Goal: Task Accomplishment & Management: Manage account settings

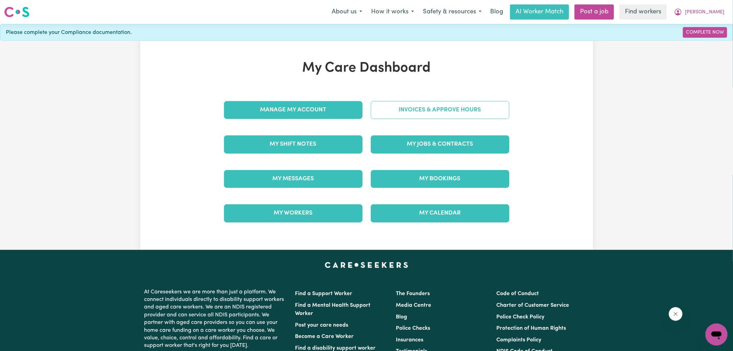
click at [409, 117] on link "Invoices & Approve Hours" at bounding box center [440, 110] width 139 height 18
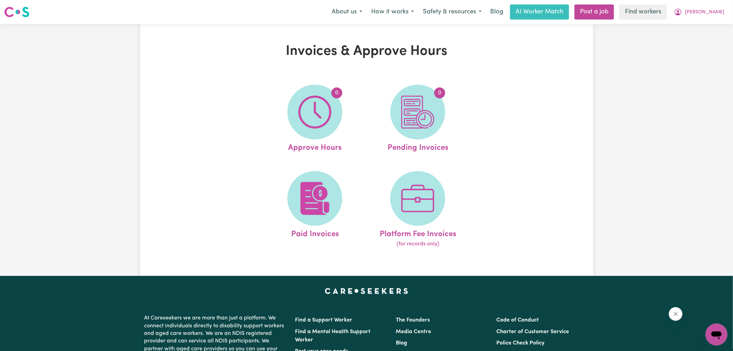
click at [308, 117] on img at bounding box center [315, 112] width 33 height 33
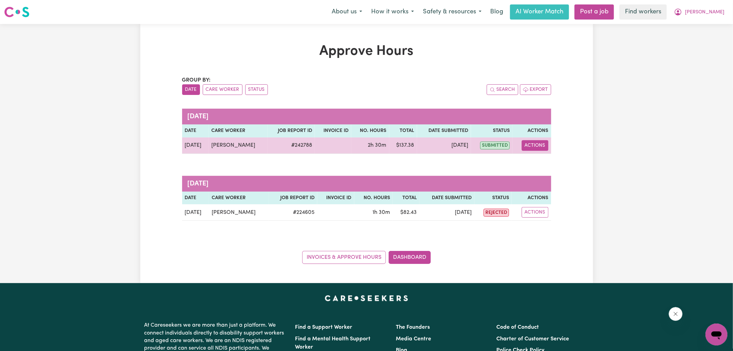
click at [542, 144] on button "Actions" at bounding box center [535, 145] width 27 height 11
click at [546, 162] on link "View Job Report" at bounding box center [552, 161] width 59 height 14
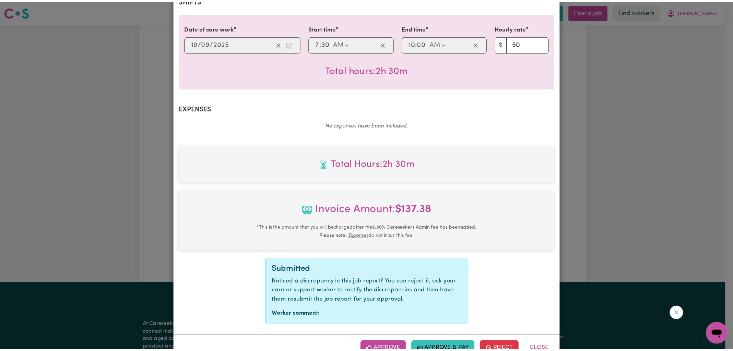
scroll to position [176, 0]
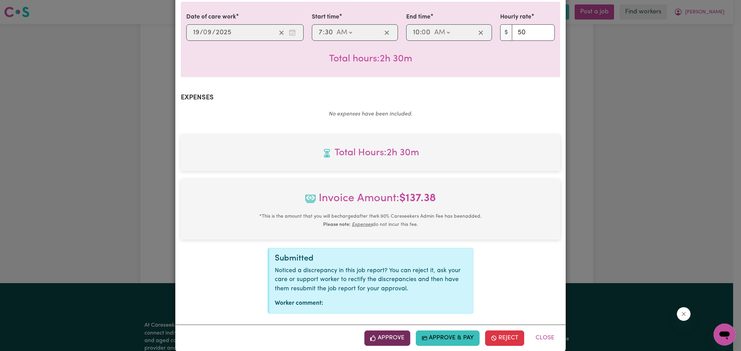
click at [398, 331] on button "Approve" at bounding box center [387, 338] width 46 height 15
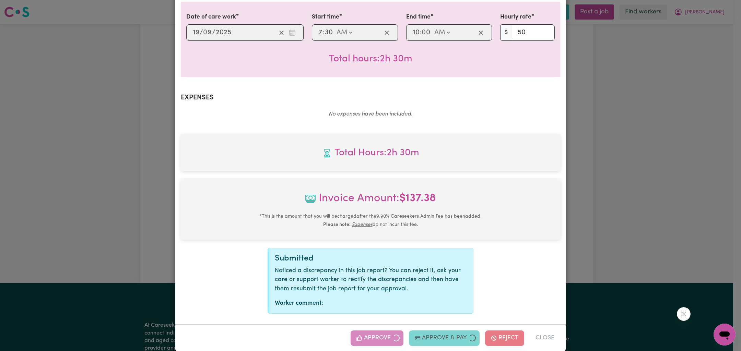
click at [636, 189] on div "Job Report # 242788 - [PERSON_NAME] Summary Job report # 242788 Client name: [P…" at bounding box center [370, 175] width 741 height 351
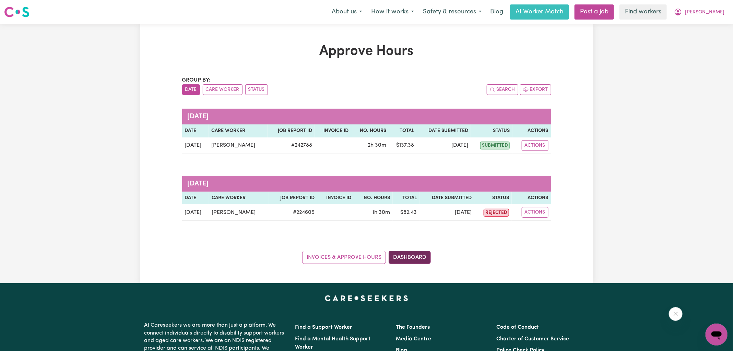
click at [411, 255] on link "Dashboard" at bounding box center [410, 257] width 42 height 13
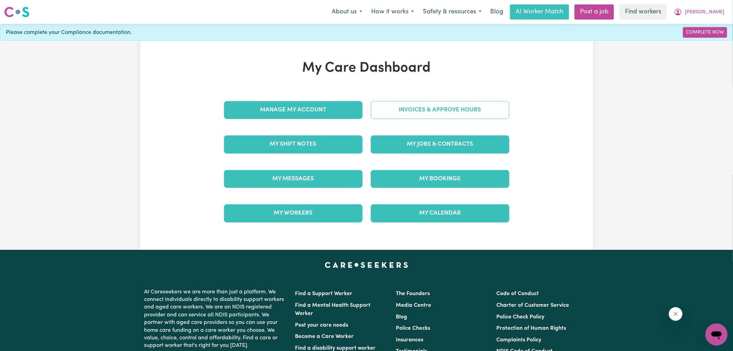
click at [401, 110] on link "Invoices & Approve Hours" at bounding box center [440, 110] width 139 height 18
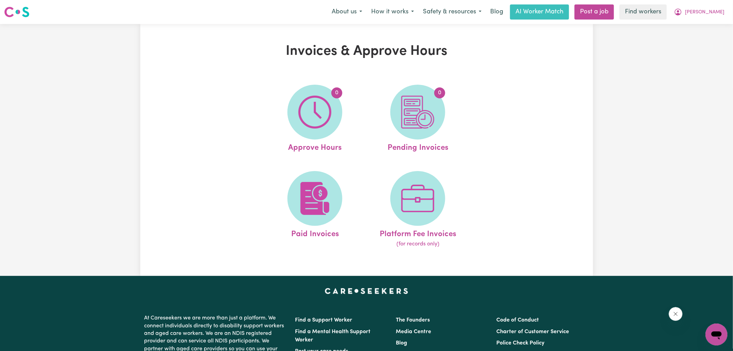
click at [408, 119] on img at bounding box center [418, 112] width 33 height 33
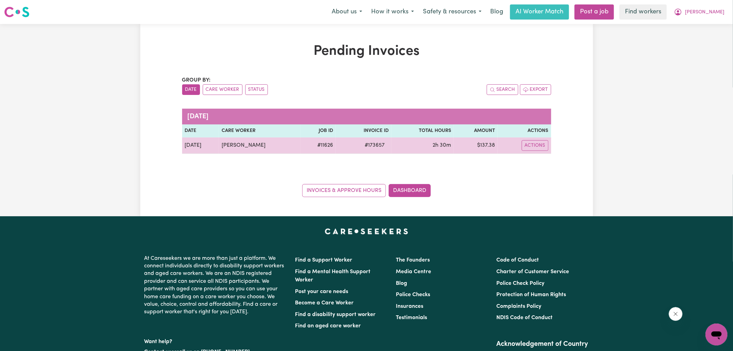
click at [374, 144] on span "# 173657" at bounding box center [375, 145] width 28 height 8
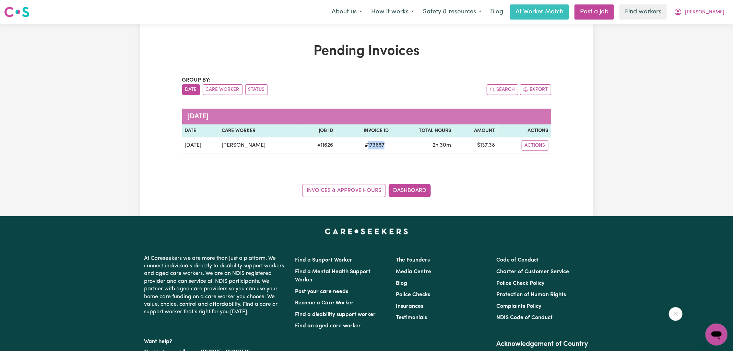
copy span "173657"
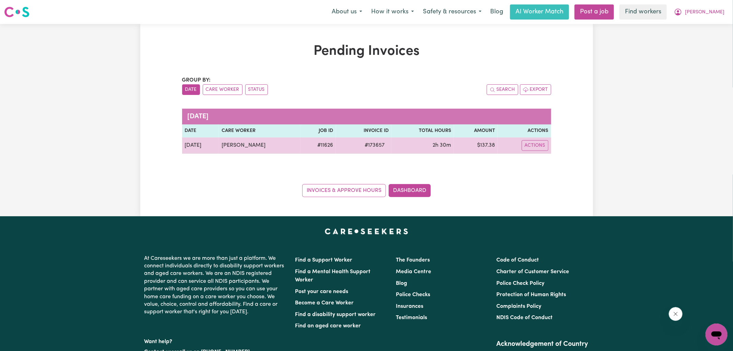
click at [480, 144] on td "$ 137.38" at bounding box center [476, 146] width 44 height 16
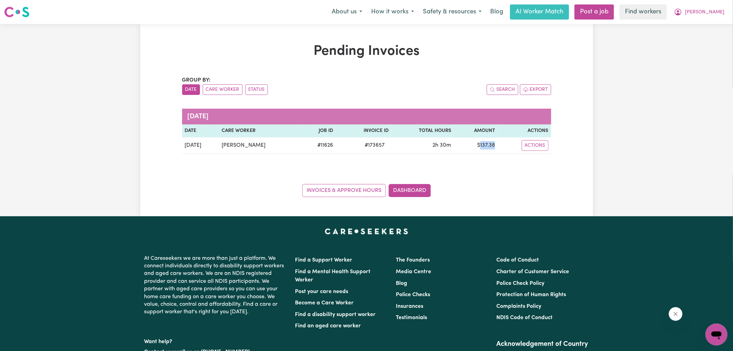
copy td "137.38"
click at [708, 12] on span "[PERSON_NAME]" at bounding box center [704, 13] width 39 height 8
click at [706, 38] on link "Logout" at bounding box center [702, 39] width 54 height 13
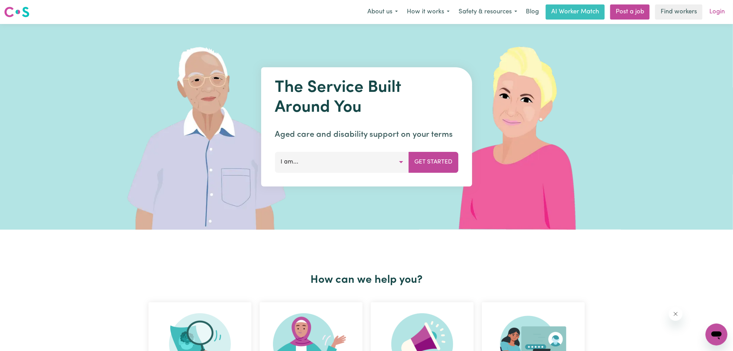
click at [719, 15] on link "Login" at bounding box center [718, 11] width 24 height 15
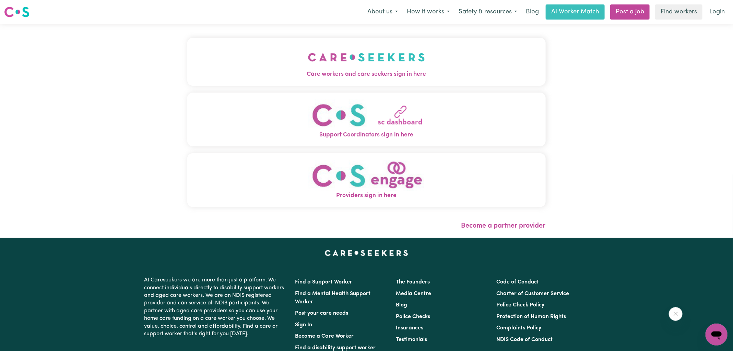
click at [385, 65] on img "Care workers and care seekers sign in here" at bounding box center [366, 57] width 117 height 25
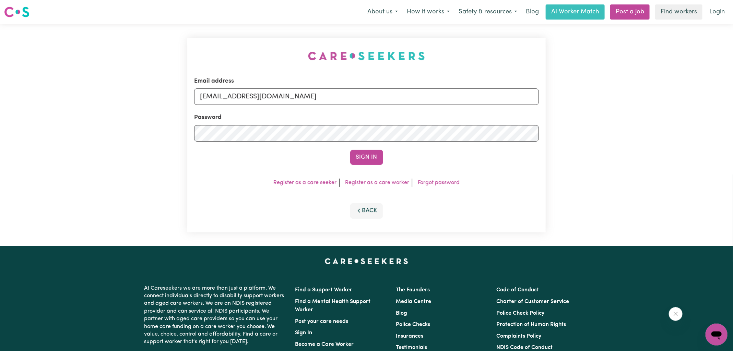
click at [247, 64] on div "Email address [EMAIL_ADDRESS][DOMAIN_NAME] Password Sign In Register as a care …" at bounding box center [366, 135] width 367 height 222
drag, startPoint x: 235, startPoint y: 97, endPoint x: 689, endPoint y: 112, distance: 453.6
click at [688, 112] on div "Email address [EMAIL_ADDRESS][DOMAIN_NAME] Password Sign In Register as a care …" at bounding box center [366, 135] width 733 height 222
type input "[EMAIL_ADDRESS][DOMAIN_NAME]"
click at [350, 150] on button "Sign In" at bounding box center [366, 157] width 33 height 15
